Goal: Information Seeking & Learning: Learn about a topic

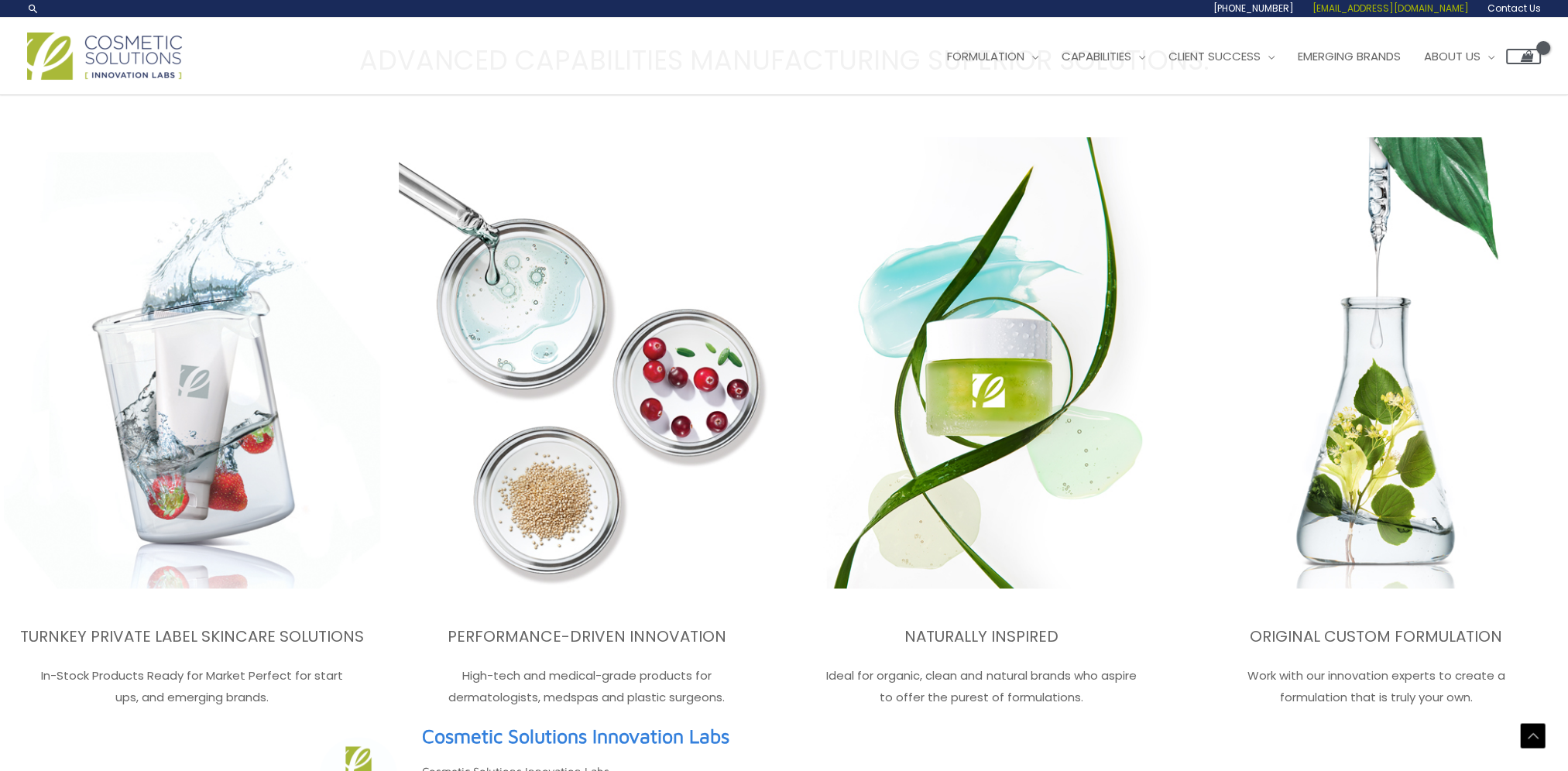
scroll to position [2216, 0]
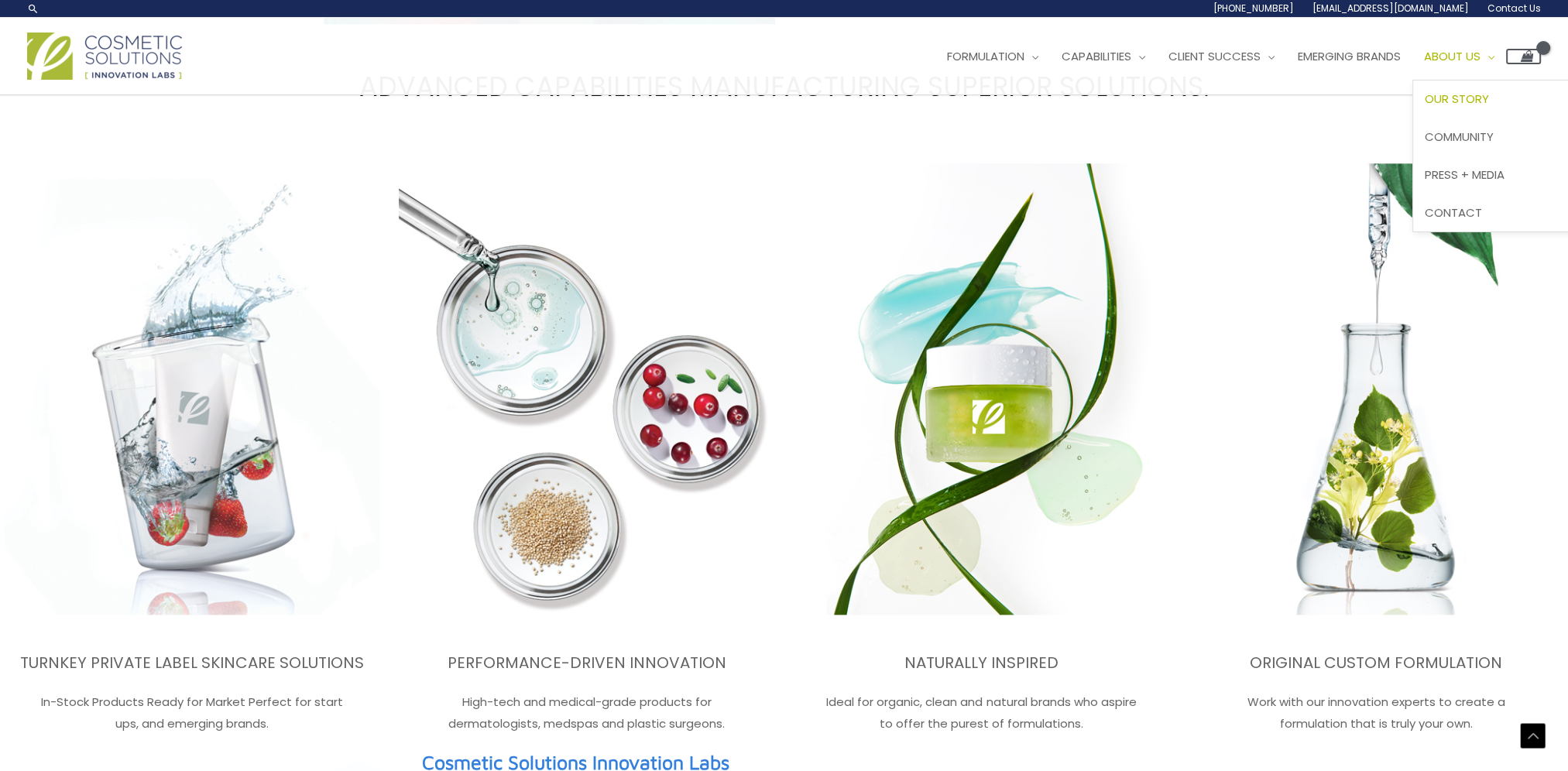
click at [1484, 95] on span "Our Story" at bounding box center [1457, 99] width 64 height 16
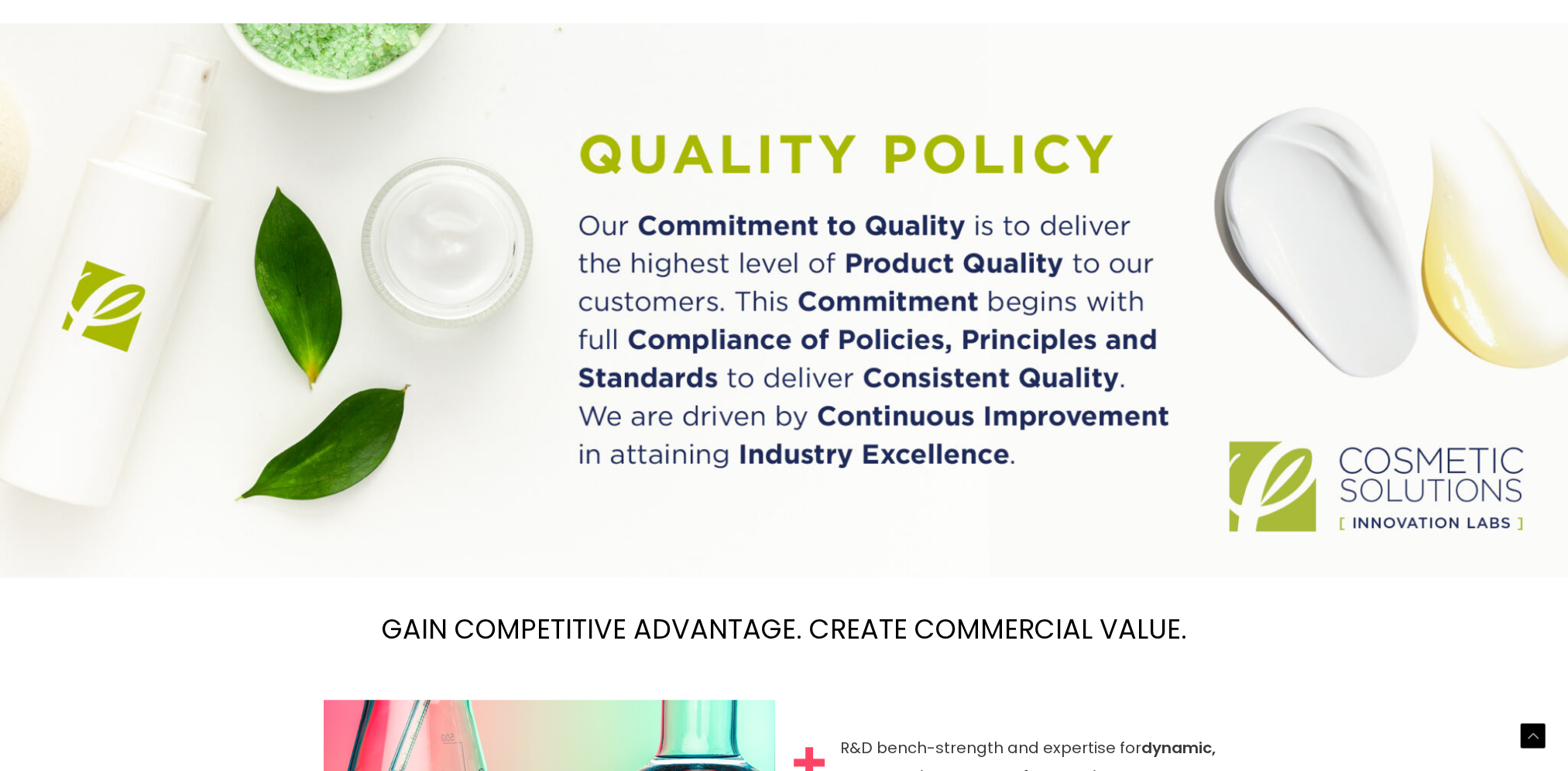
scroll to position [2220, 0]
